Goal: Task Accomplishment & Management: Complete application form

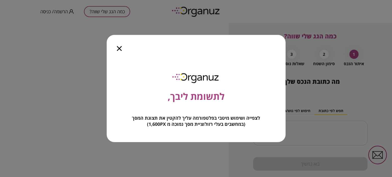
click at [118, 49] on icon "button" at bounding box center [119, 48] width 5 height 5
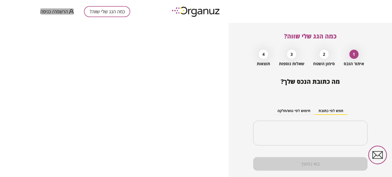
click at [61, 11] on span "הרשמה/ כניסה" at bounding box center [54, 11] width 28 height 5
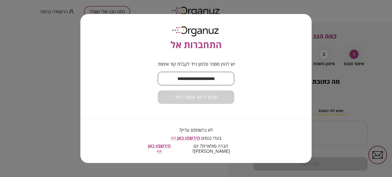
click at [189, 80] on input "text" at bounding box center [196, 78] width 76 height 15
type input "**********"
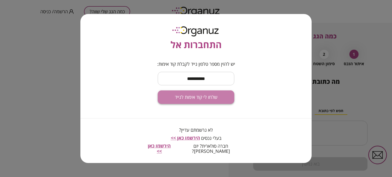
click at [195, 98] on span "שלחו לי קוד אימות לנייד" at bounding box center [196, 98] width 43 height 6
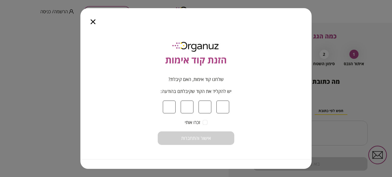
type input "*"
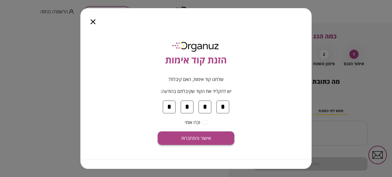
type input "*"
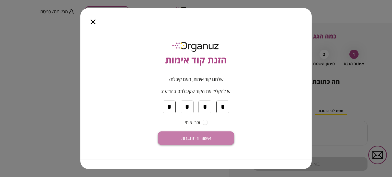
click at [196, 134] on button "אישור והתחברות" at bounding box center [196, 139] width 76 height 14
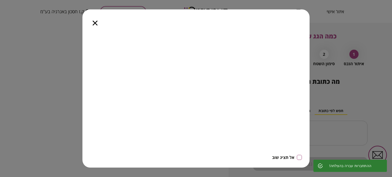
click at [94, 23] on icon "button" at bounding box center [95, 23] width 5 height 5
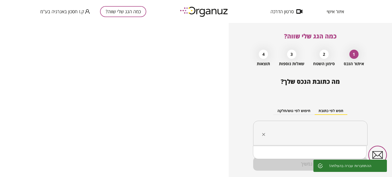
click at [296, 135] on input "text" at bounding box center [312, 133] width 98 height 13
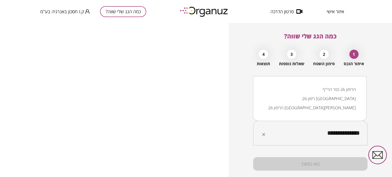
click at [338, 107] on li "הרימון 26 [GEOGRAPHIC_DATA][PERSON_NAME]" at bounding box center [309, 107] width 100 height 9
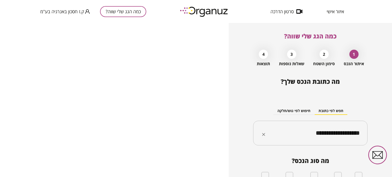
type input "**********"
